Goal: Check status: Check status

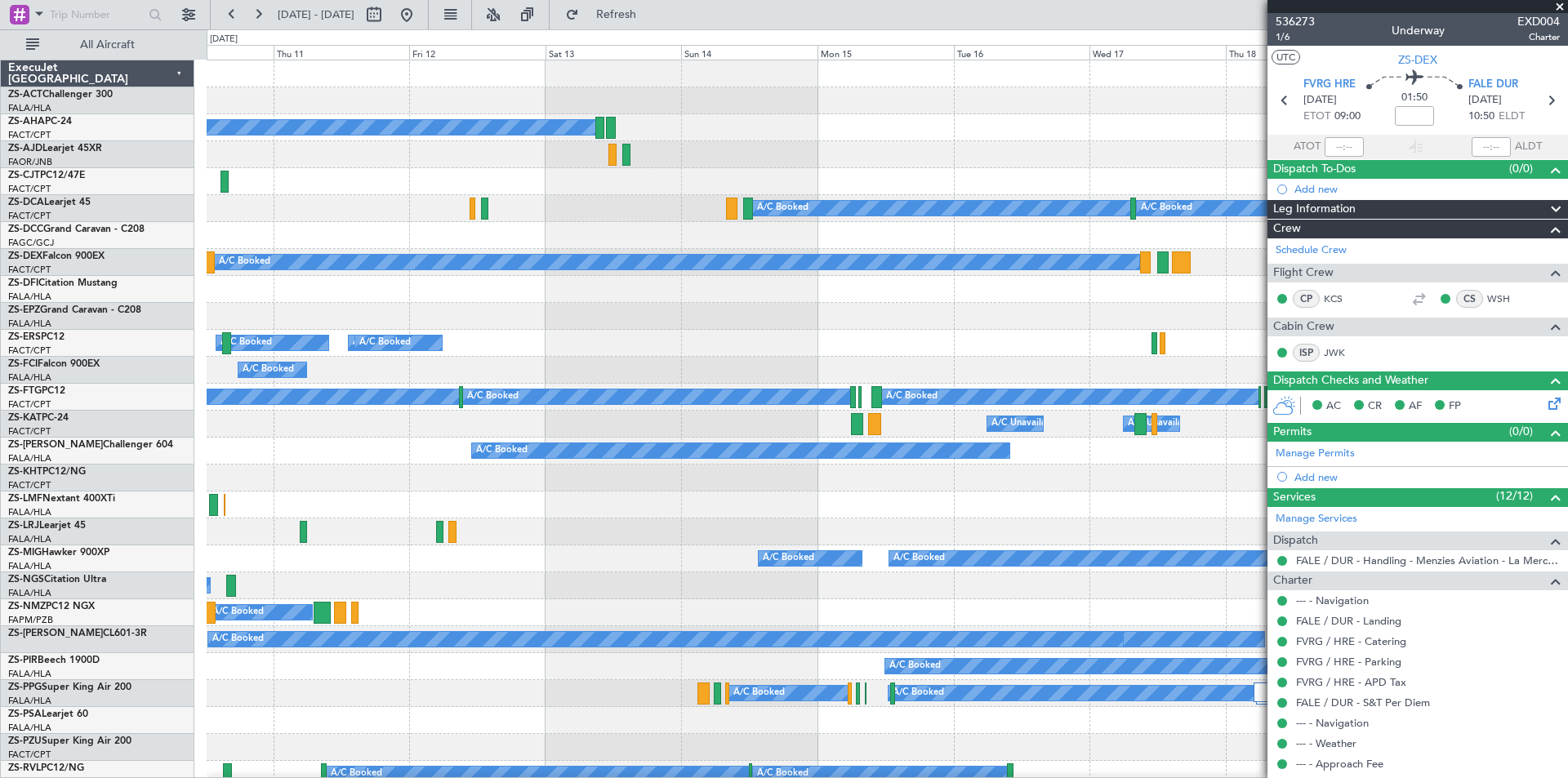
click at [279, 467] on div "A/C Booked A/C Booked A/C Booked A/C Booked A/C Booked A/C Booked A/C Booked A/…" at bounding box center [887, 788] width 1360 height 1455
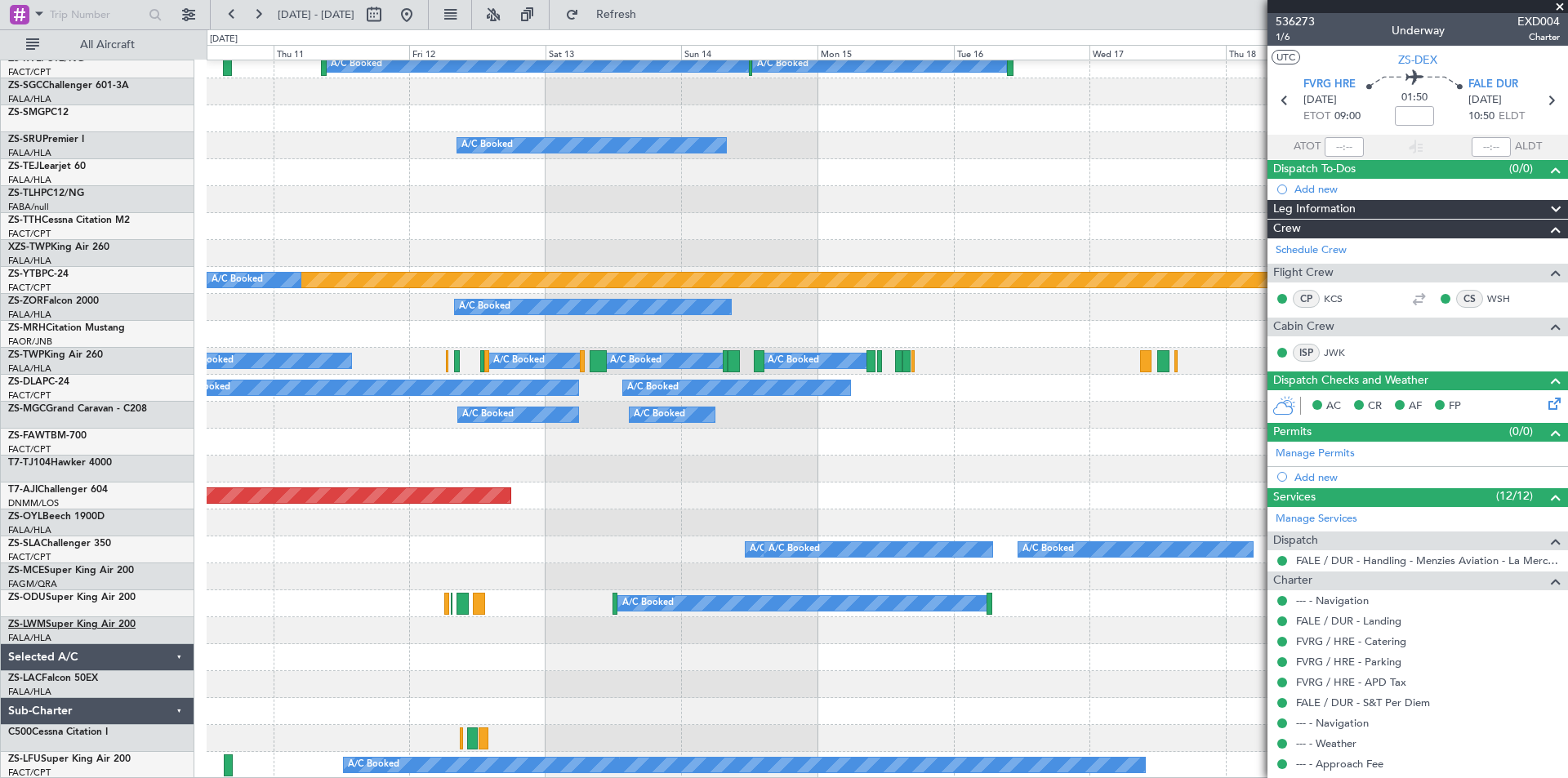
scroll to position [710, 0]
click at [420, 12] on button at bounding box center [407, 15] width 26 height 26
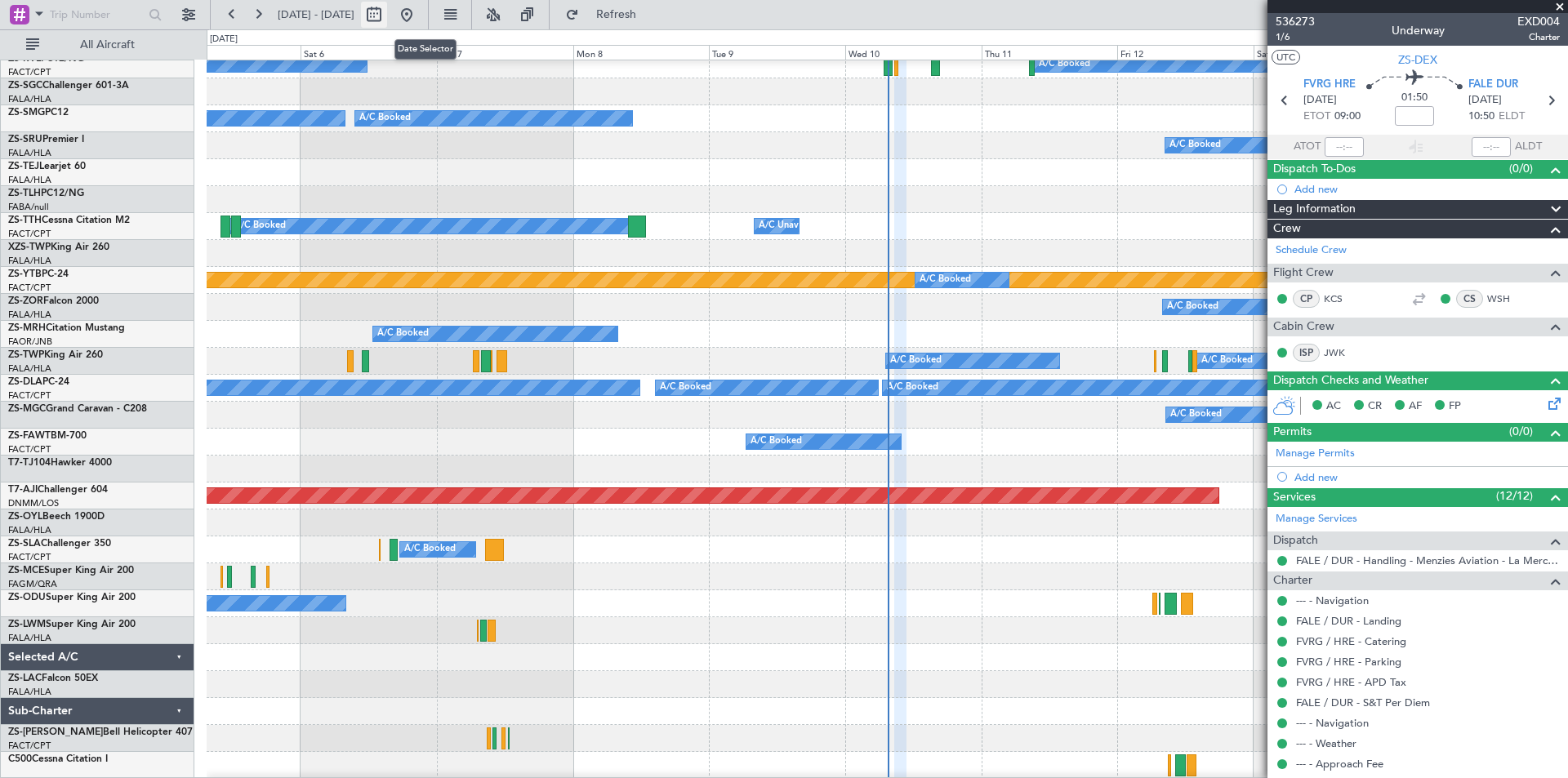
click at [387, 15] on button at bounding box center [374, 15] width 26 height 26
select select "9"
select select "2025"
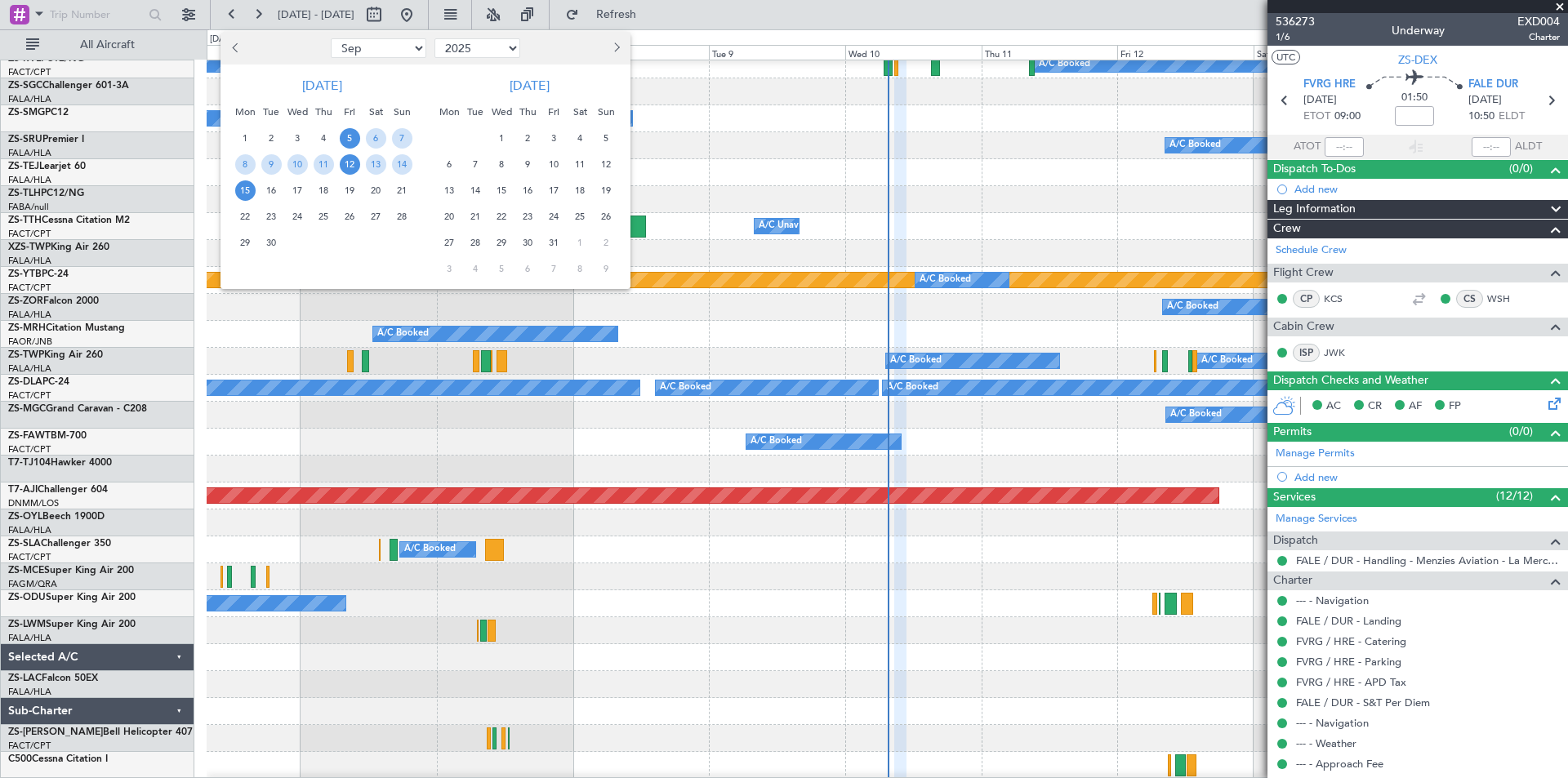
click at [341, 163] on span "12" at bounding box center [350, 164] width 20 height 20
click at [352, 217] on span "26" at bounding box center [350, 217] width 20 height 20
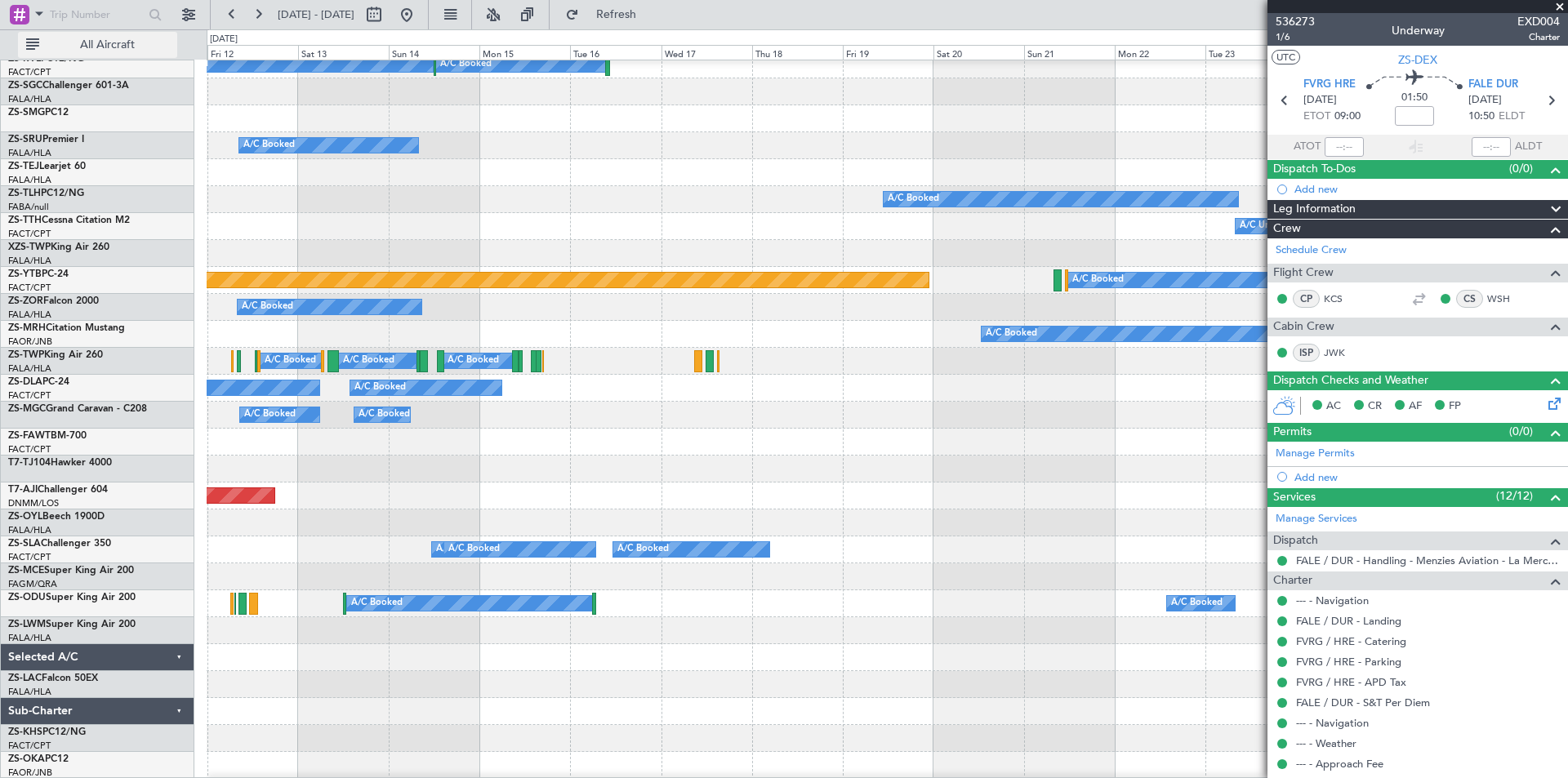
click at [92, 47] on span "All Aircraft" at bounding box center [107, 45] width 130 height 11
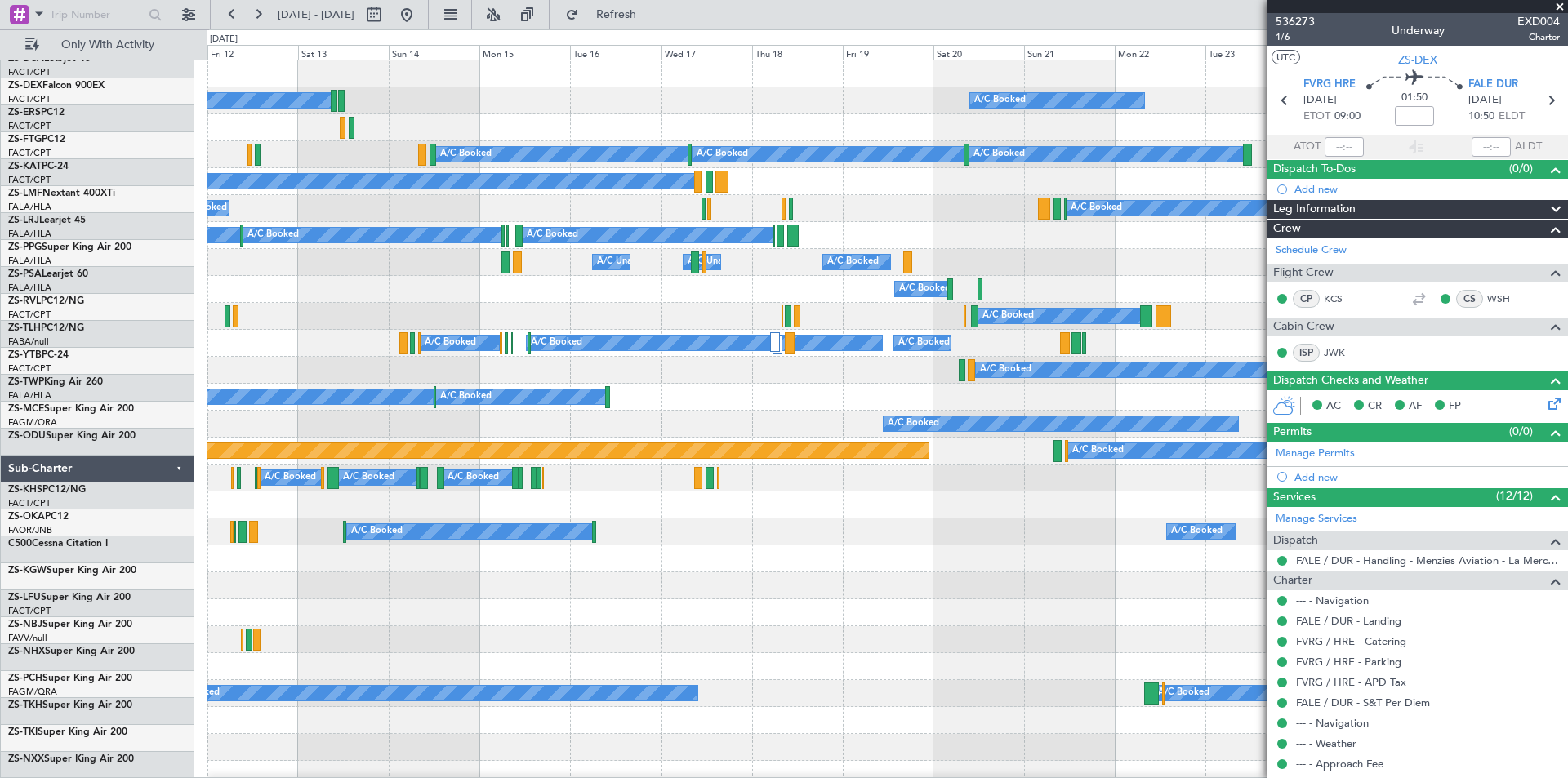
scroll to position [0, 0]
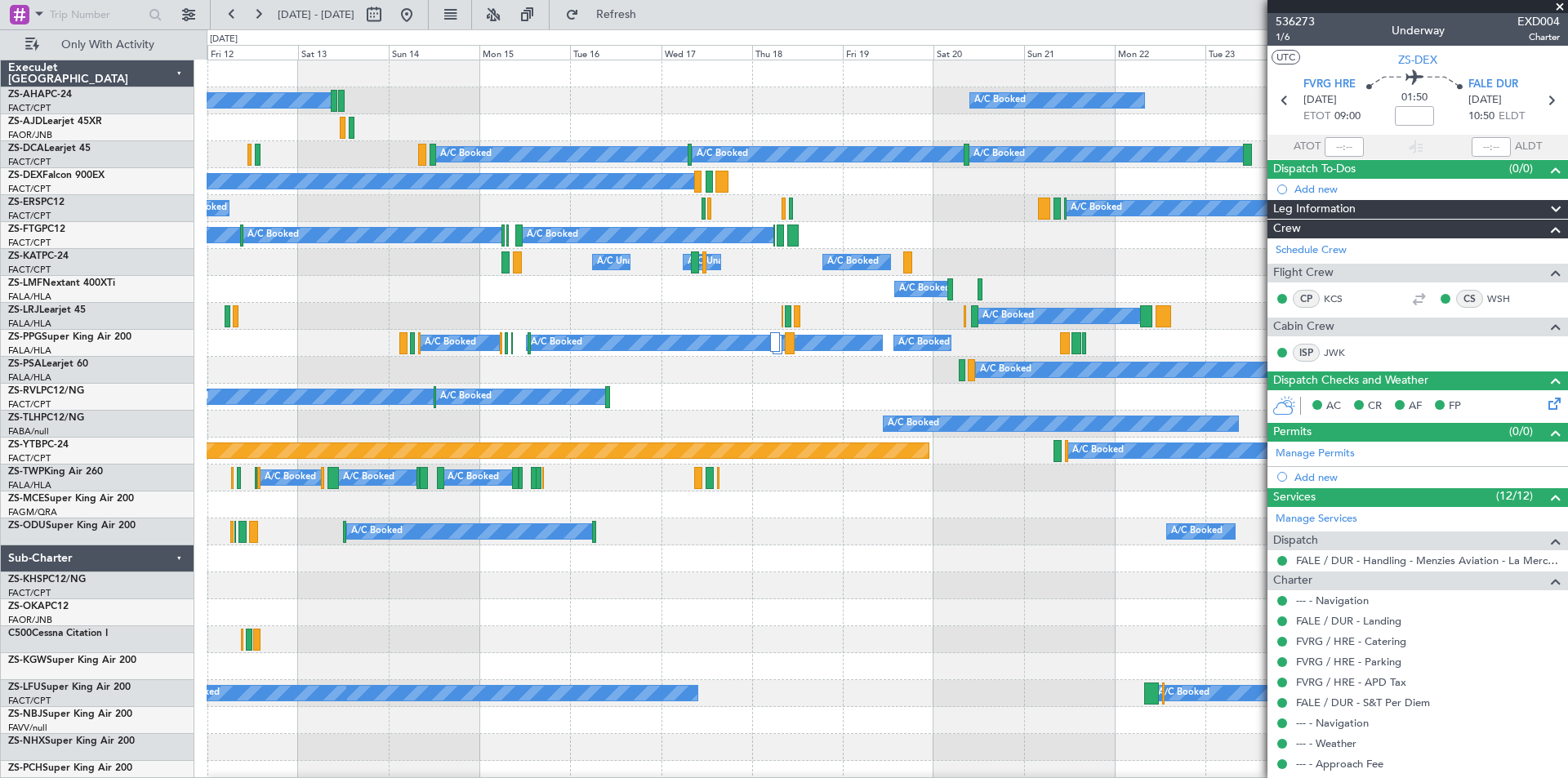
drag, startPoint x: 1562, startPoint y: 7, endPoint x: 1530, endPoint y: 29, distance: 38.8
click at [1561, 7] on span at bounding box center [1560, 7] width 16 height 15
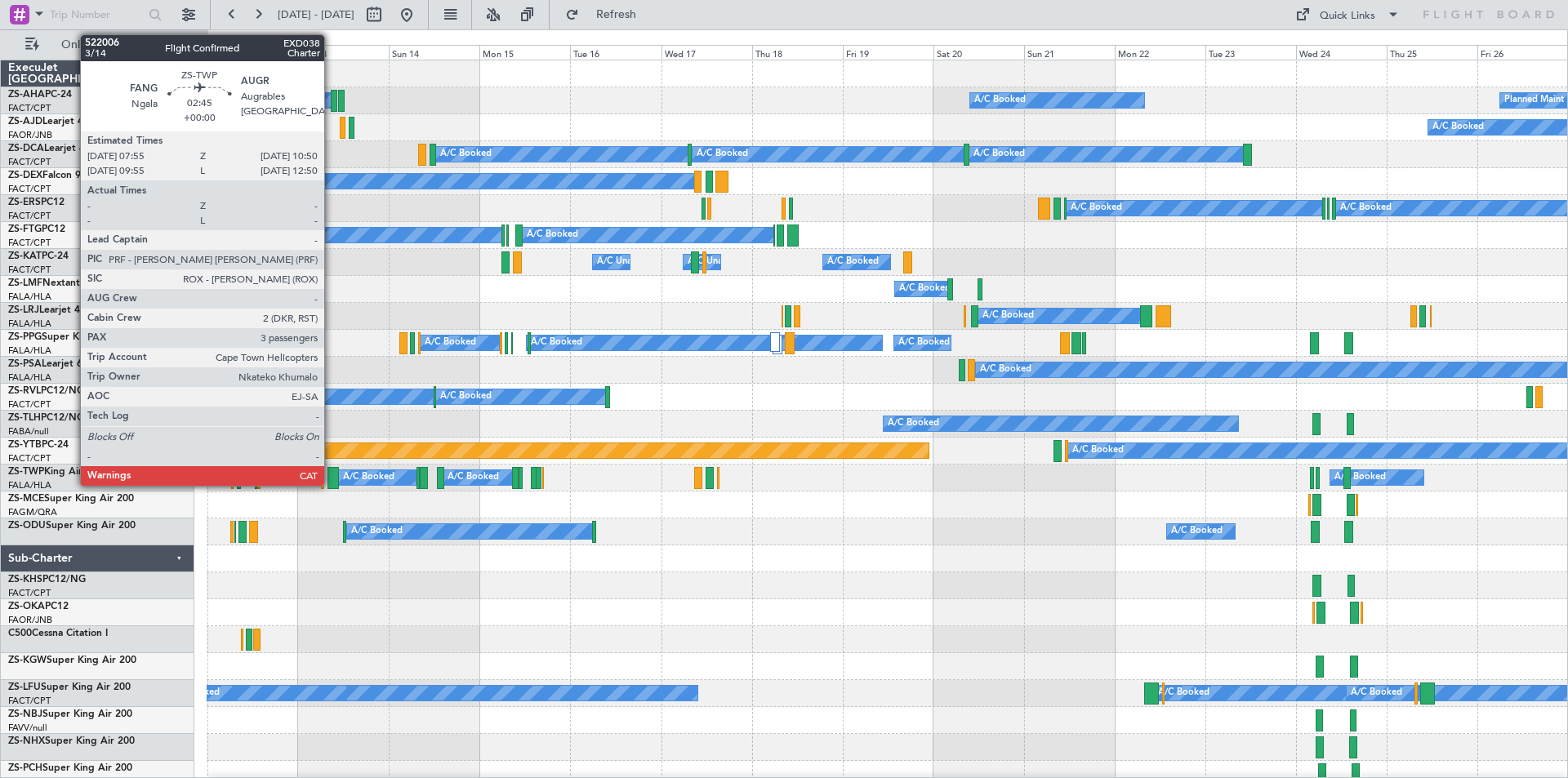
click at [332, 482] on div at bounding box center [333, 478] width 11 height 22
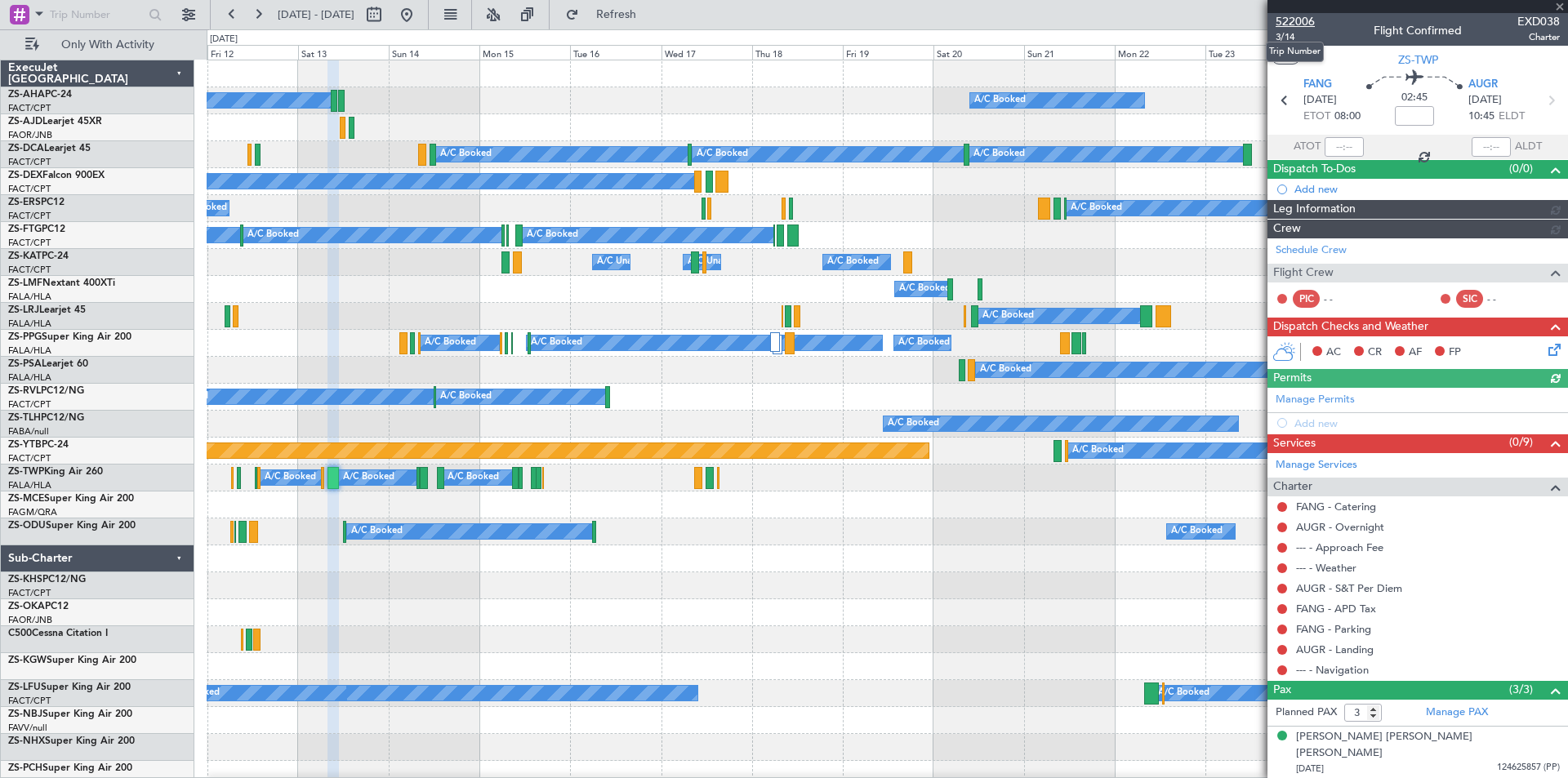
click at [1285, 21] on span "522006" at bounding box center [1295, 21] width 39 height 17
